Goal: Information Seeking & Learning: Find specific fact

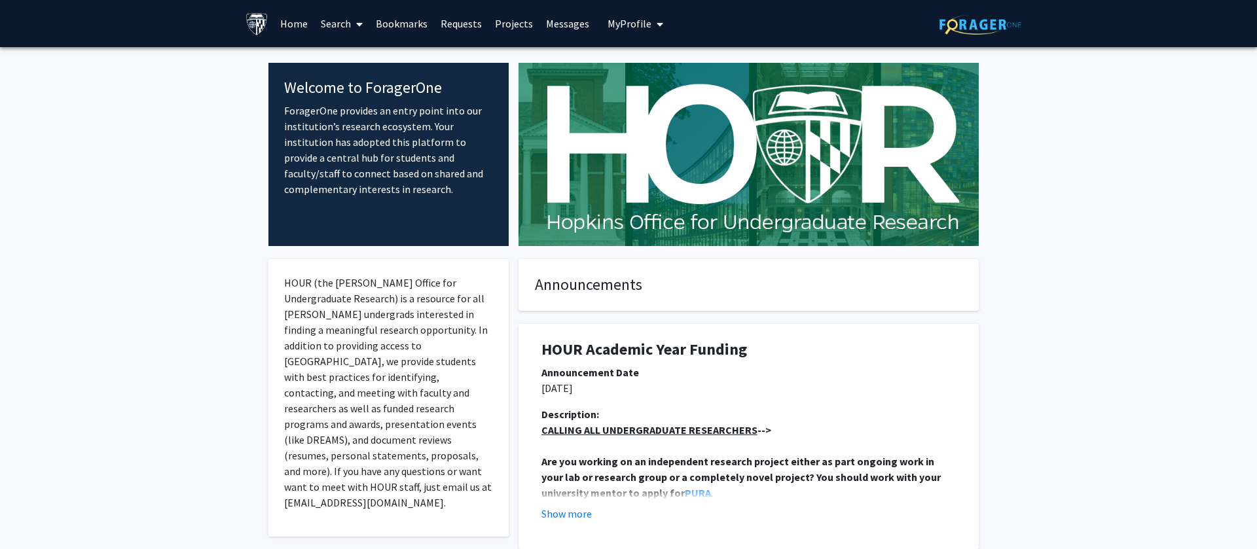
click at [331, 22] on link "Search" at bounding box center [341, 24] width 55 height 46
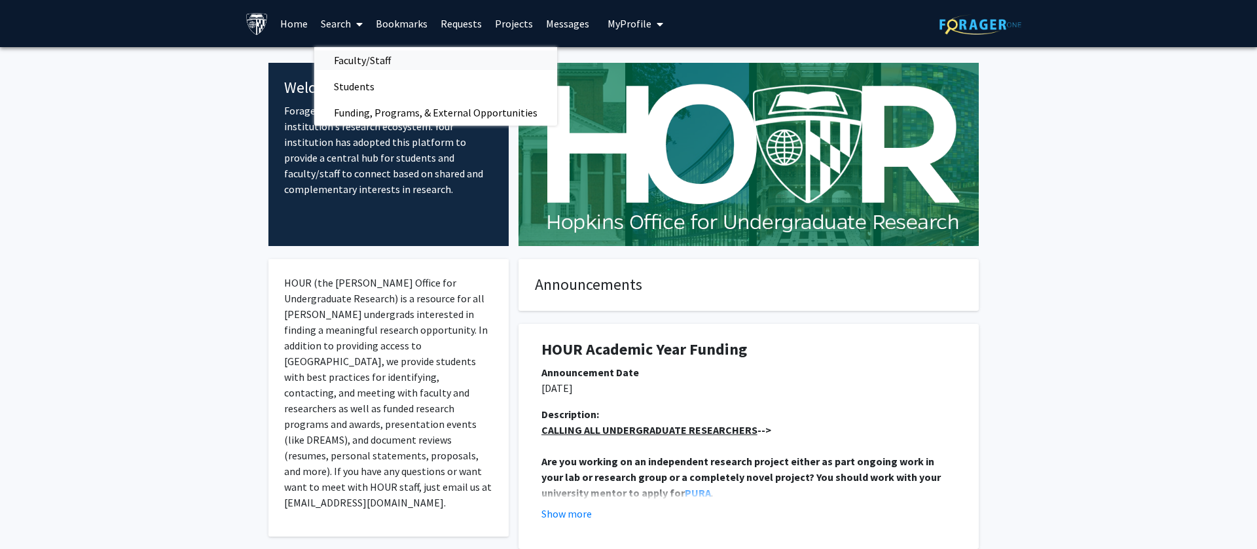
click at [374, 60] on span "Faculty/Staff" at bounding box center [362, 60] width 96 height 26
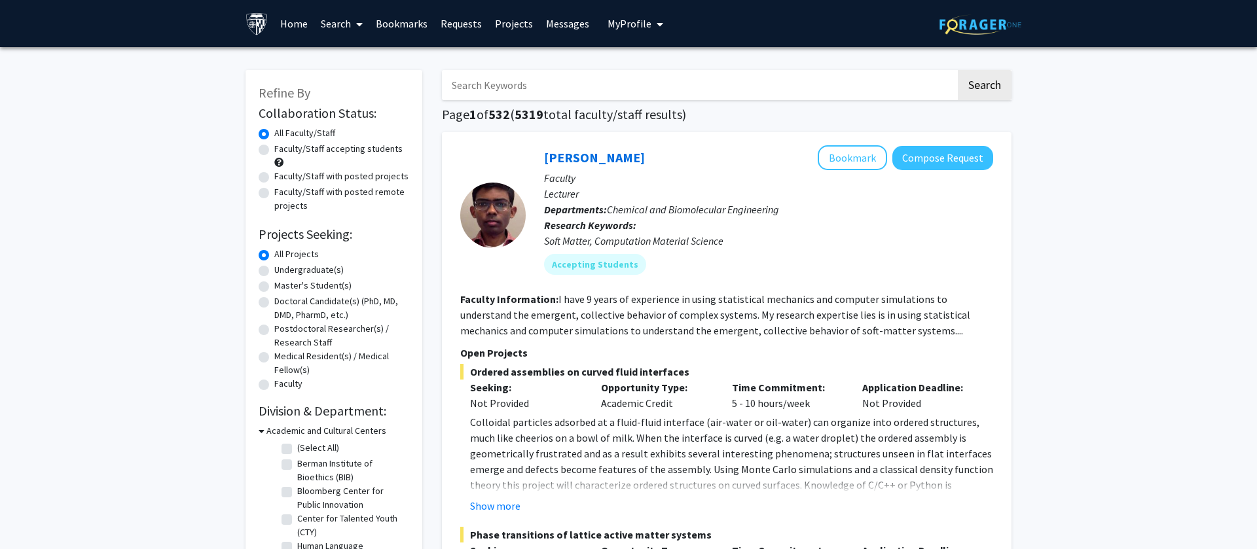
click at [485, 73] on input "Search Keywords" at bounding box center [699, 85] width 514 height 30
click at [958, 70] on button "Search" at bounding box center [985, 85] width 54 height 30
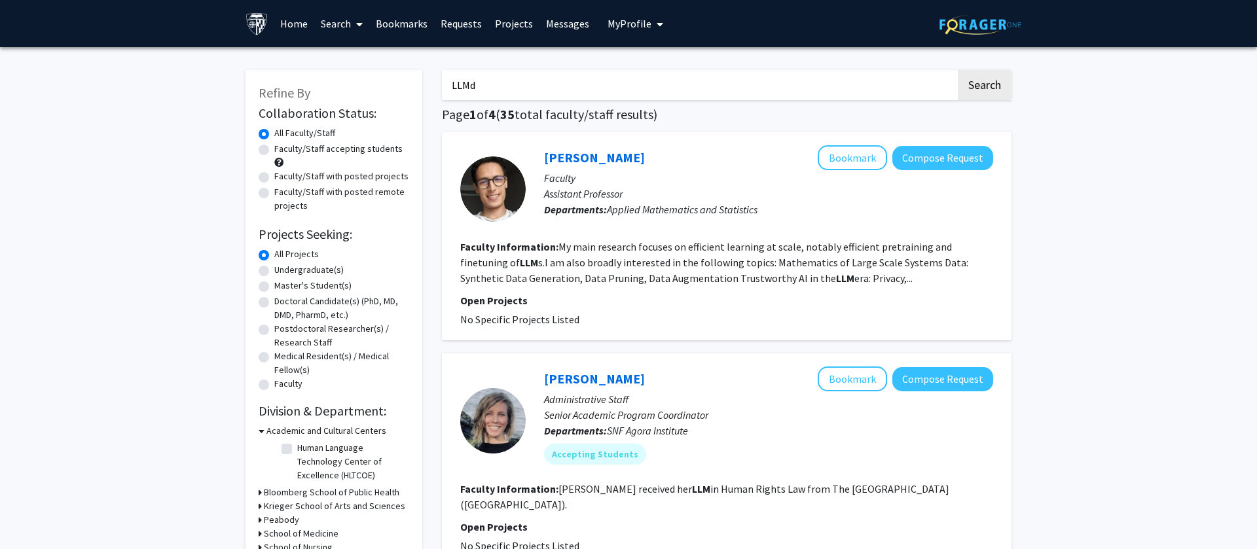
paste input "[PERSON_NAME]"
type input "[PERSON_NAME]"
click at [958, 70] on button "Search" at bounding box center [985, 85] width 54 height 30
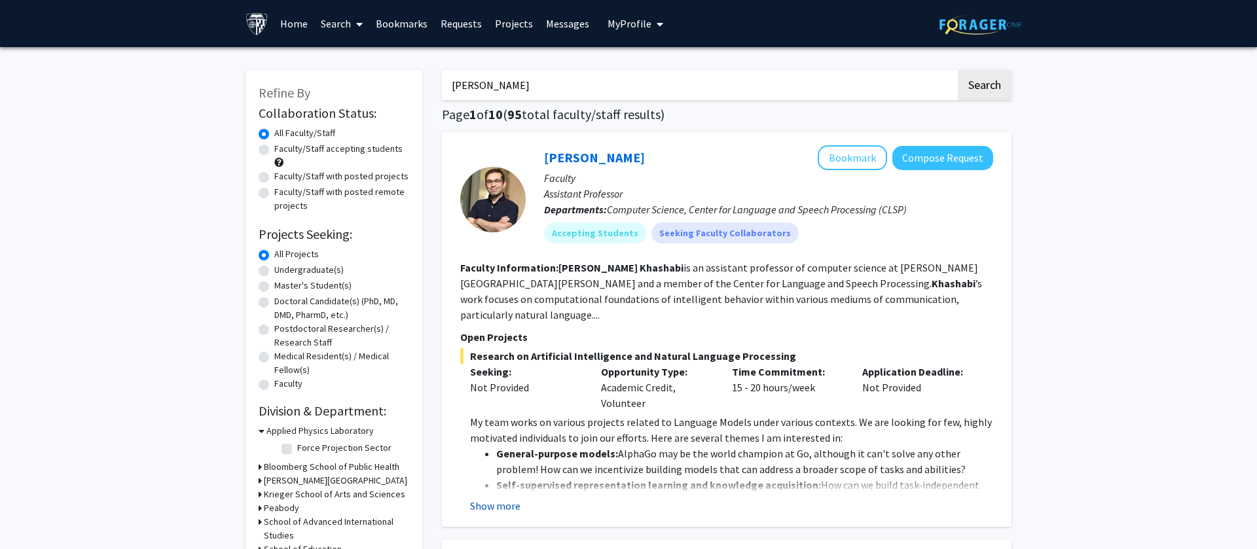
click at [496, 498] on button "Show more" at bounding box center [495, 506] width 50 height 16
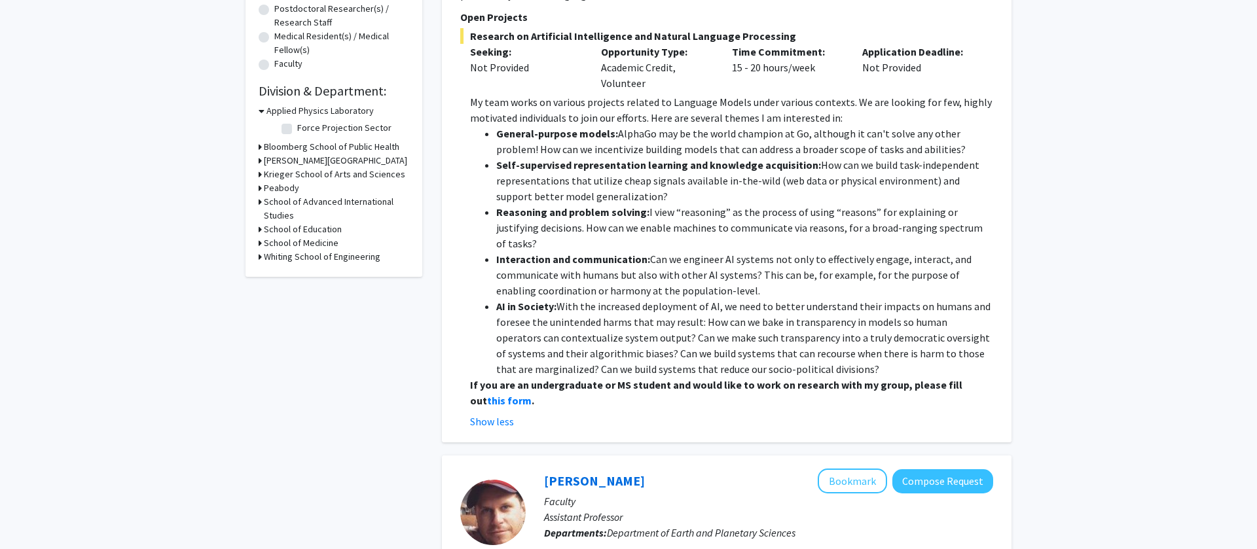
scroll to position [338, 0]
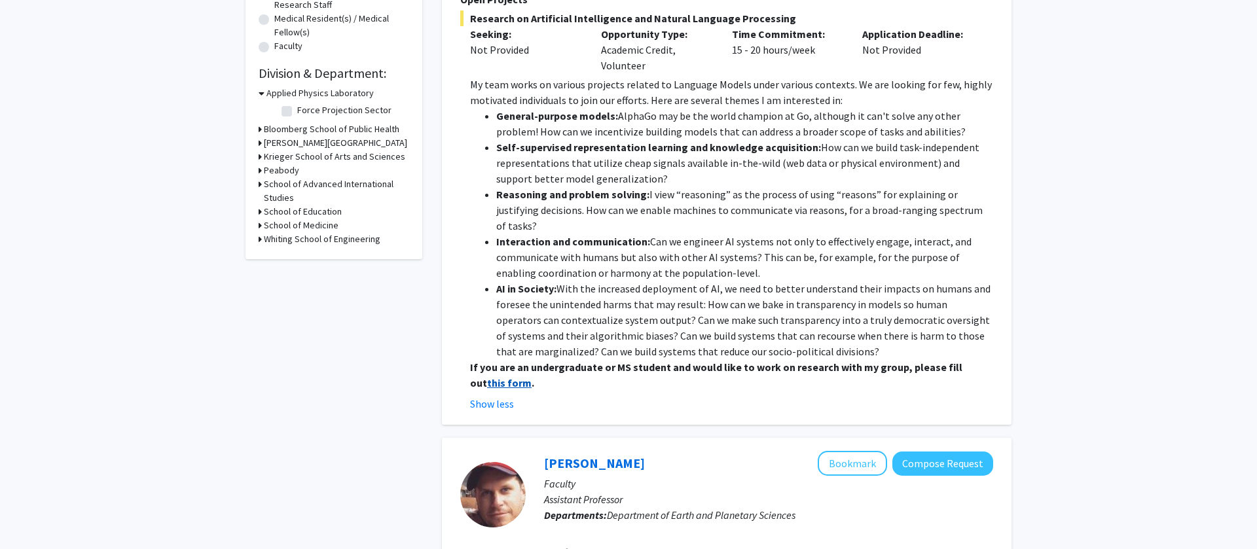
click at [487, 376] on strong "this form" at bounding box center [509, 382] width 45 height 13
